Goal: Complete application form

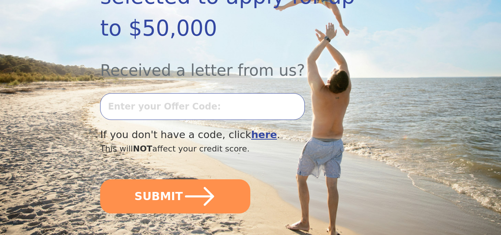
scroll to position [198, 0]
click at [202, 93] on input "text" at bounding box center [202, 106] width 205 height 27
type input "0903K-413881"
click at [100, 179] on button "SUBMIT" at bounding box center [175, 196] width 150 height 34
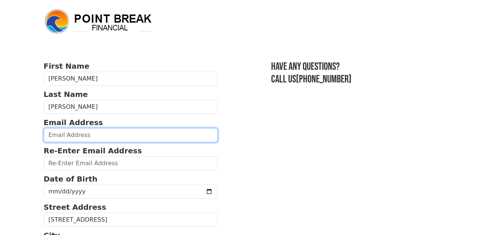
click at [100, 133] on input "email" at bounding box center [131, 135] width 174 height 14
type input "amadrigal68@yahoo.com"
type input "(909) 571-9529"
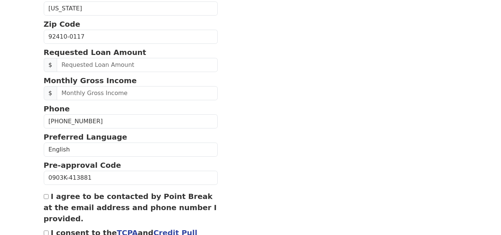
scroll to position [271, 0]
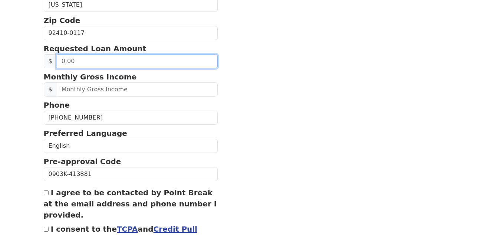
click at [88, 61] on input "text" at bounding box center [137, 61] width 161 height 14
type input "1,500.00"
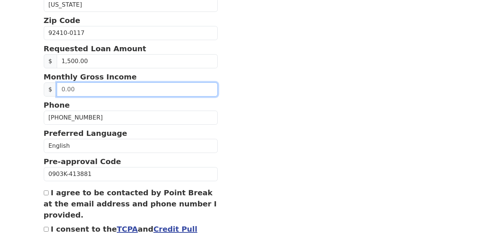
click at [101, 91] on input "text" at bounding box center [137, 89] width 161 height 14
type input "2.00"
type input "3,200.00"
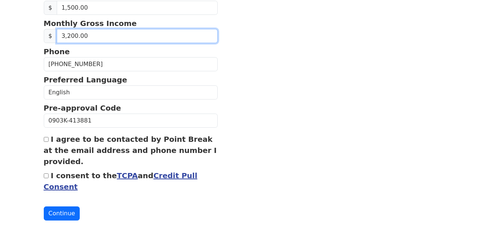
scroll to position [332, 0]
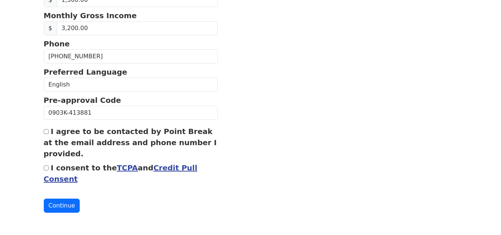
click at [46, 132] on input "I agree to be contacted by Point Break at the email address and phone number I …" at bounding box center [46, 131] width 5 height 5
checkbox input "true"
click at [48, 169] on input "I consent to the TCPA and Credit Pull Consent" at bounding box center [46, 167] width 5 height 5
checkbox input "true"
click at [64, 204] on button "Continue" at bounding box center [62, 205] width 36 height 14
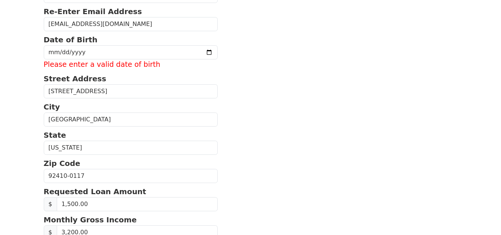
scroll to position [139, 0]
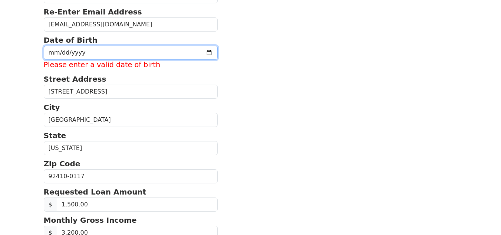
click at [152, 49] on input "date" at bounding box center [131, 53] width 174 height 14
type input "1980-04-21"
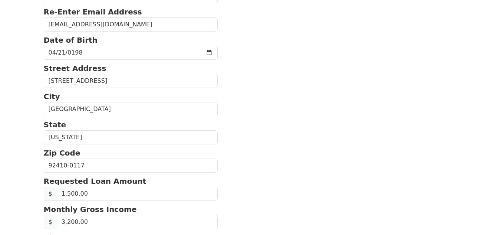
click at [268, 48] on section "First Name Alejandra Last Name Madrigal Email Address amadrigal68@yahoo.com Re-…" at bounding box center [251, 164] width 414 height 484
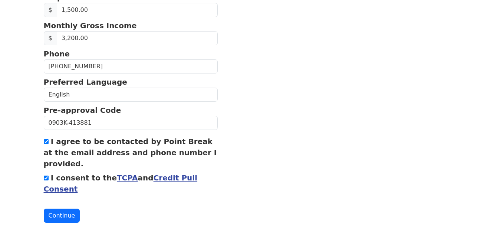
scroll to position [332, 0]
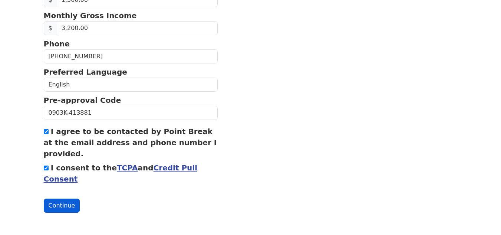
click at [53, 205] on button "Continue" at bounding box center [62, 205] width 36 height 14
